Goal: Book appointment/travel/reservation

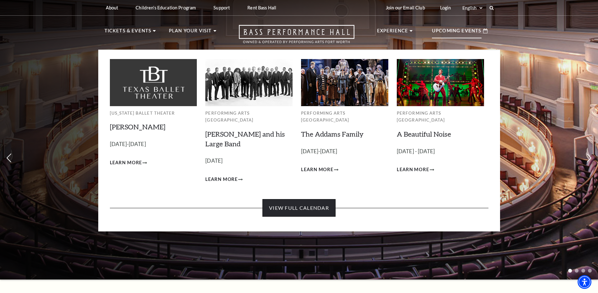
click at [326, 206] on link "View Full Calendar" at bounding box center [298, 208] width 73 height 18
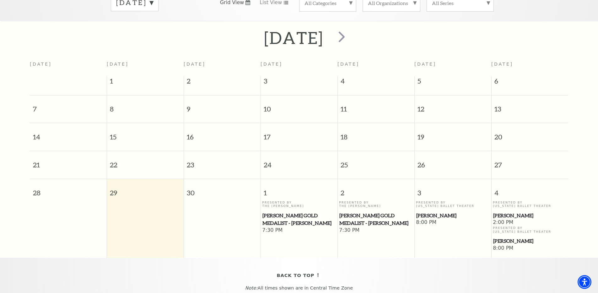
scroll to position [87, 0]
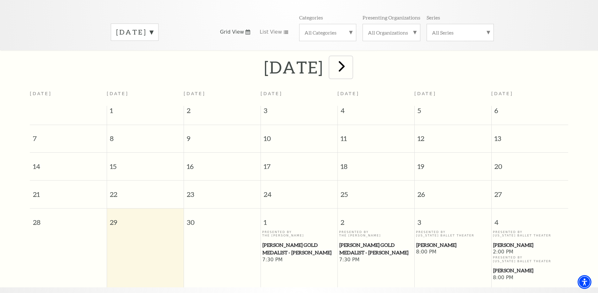
click at [351, 57] on span "next" at bounding box center [342, 66] width 18 height 18
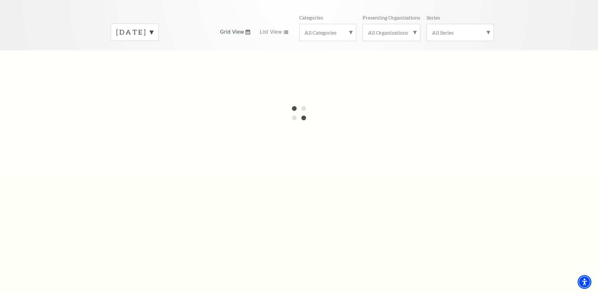
click at [130, 27] on label "[DATE]" at bounding box center [134, 32] width 37 height 10
click at [176, 60] on div at bounding box center [299, 113] width 598 height 126
click at [175, 53] on div at bounding box center [299, 113] width 598 height 126
click at [153, 173] on label "[DATE]" at bounding box center [134, 179] width 37 height 13
click at [158, 24] on div "[DATE]" at bounding box center [135, 32] width 48 height 17
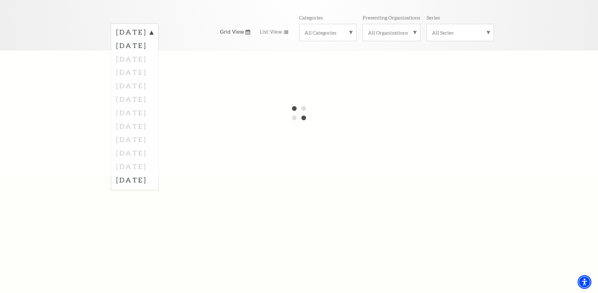
scroll to position [56, 0]
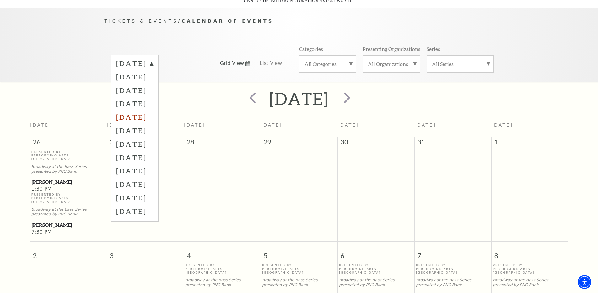
click at [153, 111] on label "[DATE]" at bounding box center [134, 116] width 37 height 13
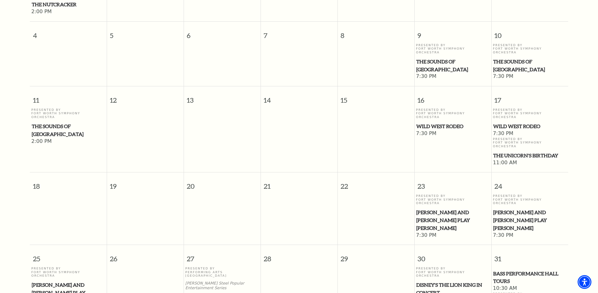
scroll to position [87, 0]
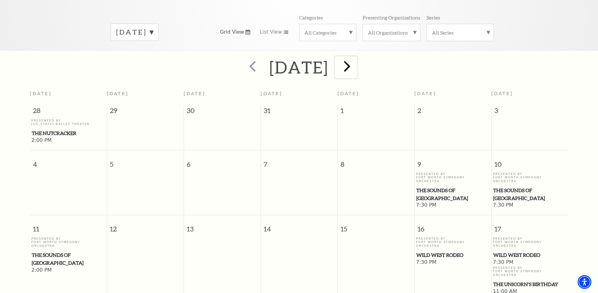
click at [356, 66] on span "next" at bounding box center [347, 66] width 18 height 18
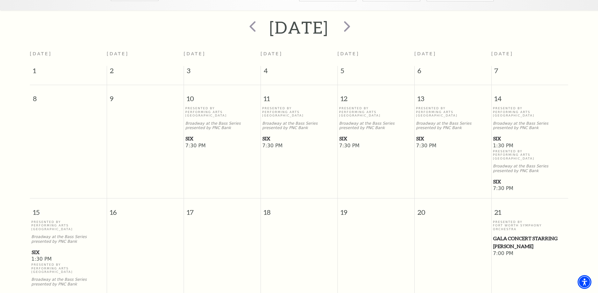
scroll to position [118, 0]
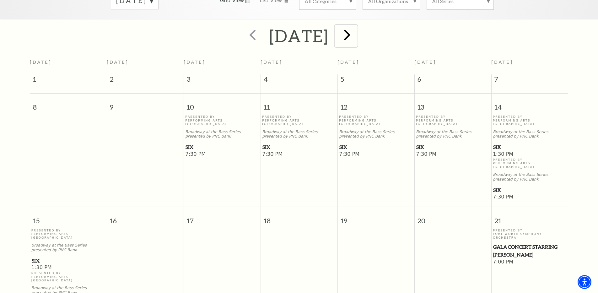
click at [356, 26] on span "next" at bounding box center [347, 35] width 18 height 18
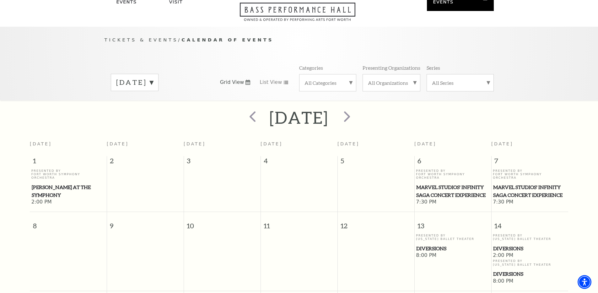
scroll to position [24, 0]
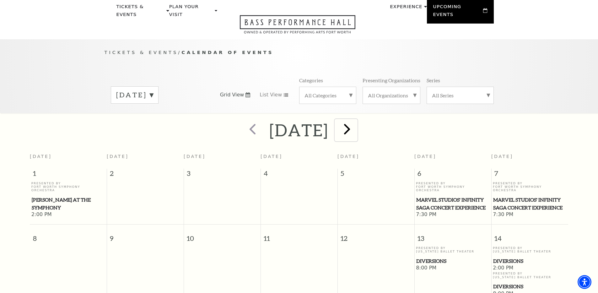
click at [356, 127] on span "next" at bounding box center [347, 129] width 18 height 18
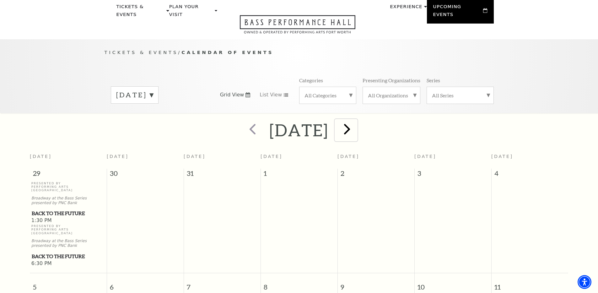
click at [350, 121] on button "next" at bounding box center [346, 130] width 23 height 22
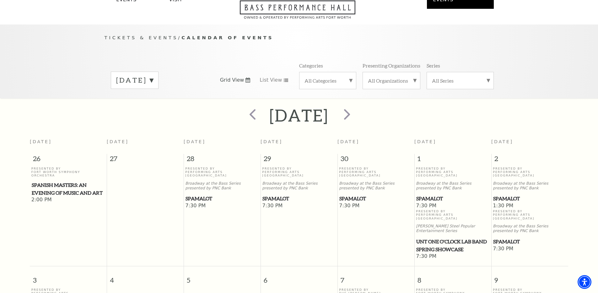
scroll to position [0, 0]
